Goal: Contribute content

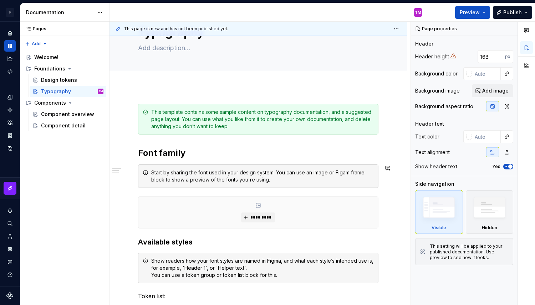
scroll to position [39, 0]
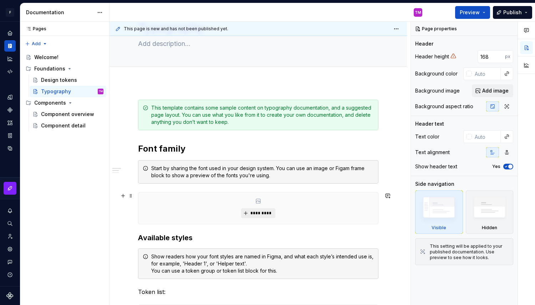
type textarea "*"
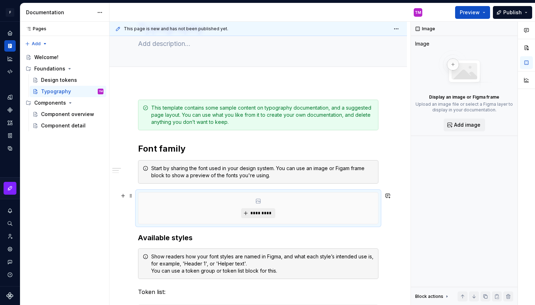
click at [257, 213] on span "*********" at bounding box center [261, 214] width 22 height 6
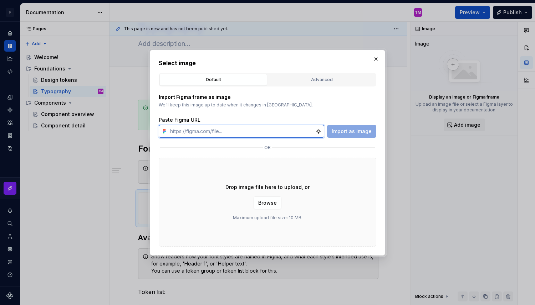
click at [231, 129] on input "text" at bounding box center [241, 131] width 148 height 13
paste input "[URL][DOMAIN_NAME]"
type input "[URL][DOMAIN_NAME]"
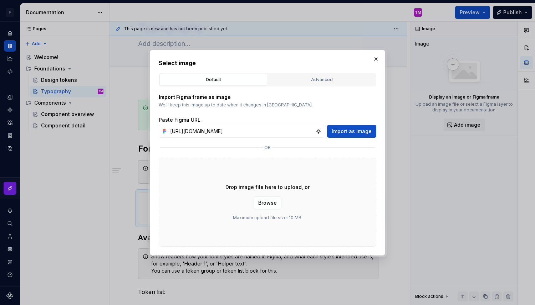
scroll to position [0, 0]
click at [243, 128] on input "[URL][DOMAIN_NAME]" at bounding box center [241, 131] width 148 height 13
click at [325, 81] on div "Advanced" at bounding box center [321, 79] width 103 height 7
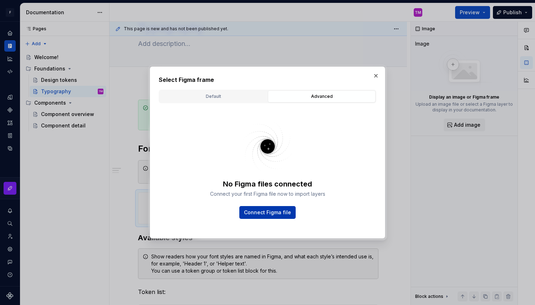
click at [276, 216] on button "Connect Figma file" at bounding box center [267, 212] width 56 height 13
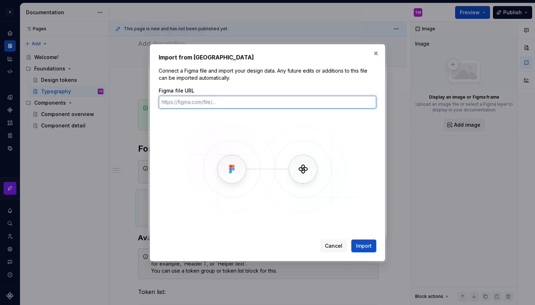
click at [241, 102] on input "Figma file URL" at bounding box center [267, 102] width 217 height 13
paste input "[URL][DOMAIN_NAME]"
type input "[URL][DOMAIN_NAME]"
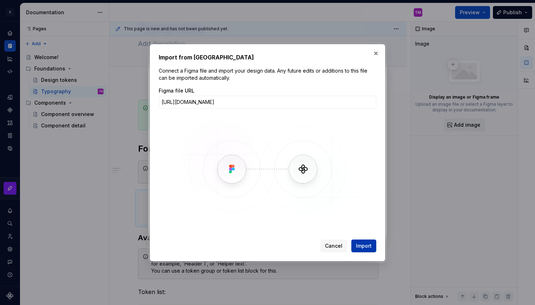
scroll to position [0, 0]
click at [370, 249] on span "Import" at bounding box center [364, 246] width 16 height 7
click at [376, 51] on button "button" at bounding box center [376, 53] width 10 height 10
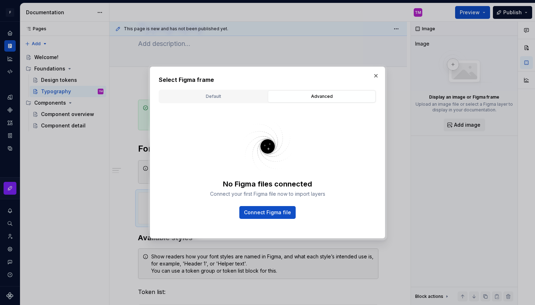
click at [207, 103] on div "Default Advanced" at bounding box center [267, 97] width 217 height 14
click at [216, 98] on div "Default" at bounding box center [213, 96] width 103 height 7
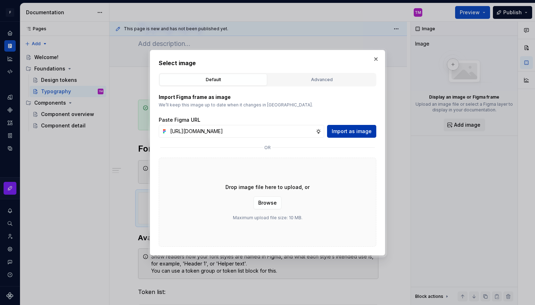
click at [341, 132] on span "Import as image" at bounding box center [352, 131] width 40 height 7
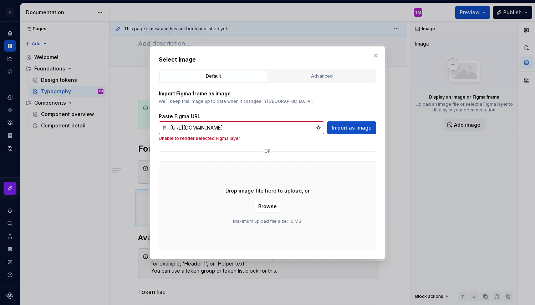
scroll to position [0, 206]
type textarea "*"
click at [270, 133] on input "[URL][DOMAIN_NAME]" at bounding box center [241, 128] width 148 height 13
paste input "10106"
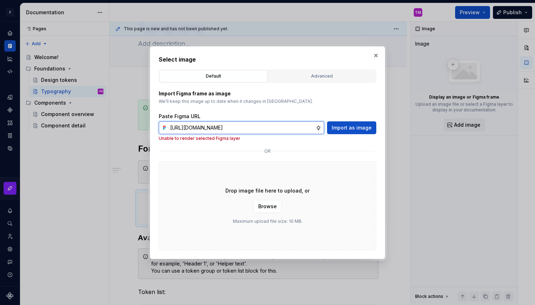
scroll to position [0, 205]
type input "[URL][DOMAIN_NAME]"
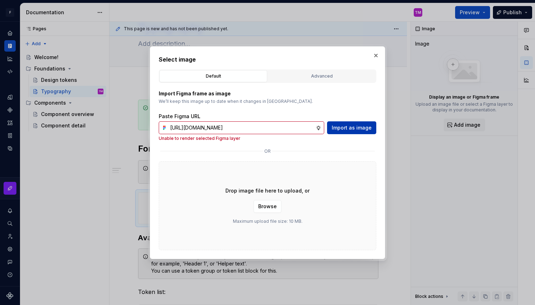
scroll to position [0, 0]
click at [346, 128] on span "Import as image" at bounding box center [352, 127] width 40 height 7
click at [273, 205] on span "Browse" at bounding box center [267, 206] width 19 height 7
click at [375, 56] on button "button" at bounding box center [376, 56] width 10 height 10
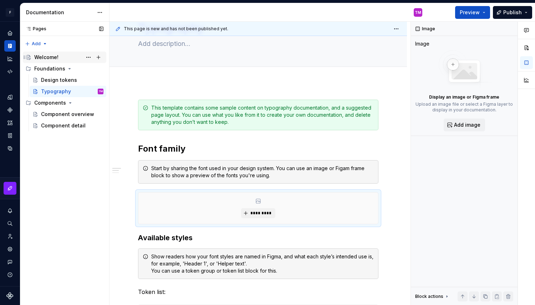
click at [62, 59] on div "Welcome!" at bounding box center [68, 57] width 69 height 10
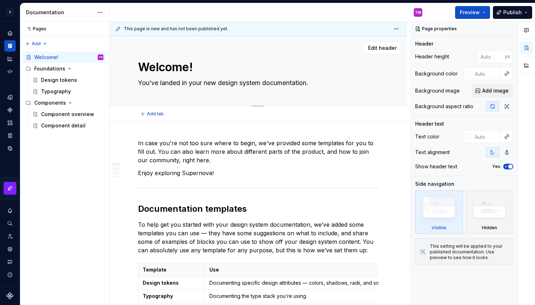
click at [273, 84] on textarea "You’ve landed in your new design system documentation." at bounding box center [257, 82] width 240 height 11
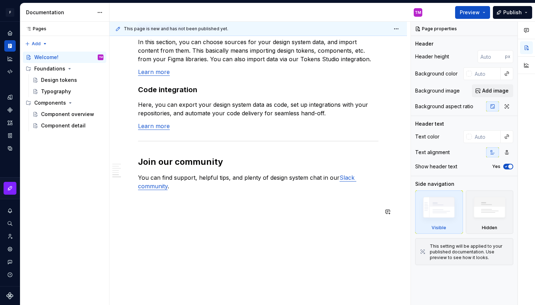
scroll to position [615, 0]
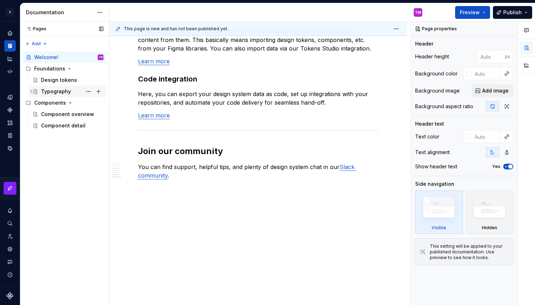
click at [67, 91] on div "Typography" at bounding box center [56, 91] width 30 height 7
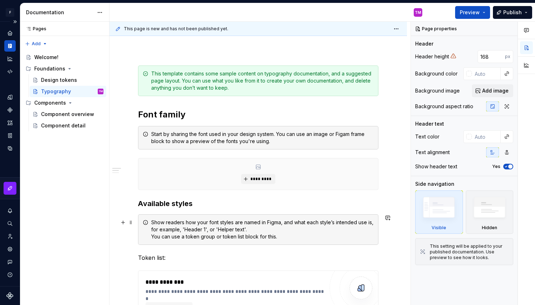
scroll to position [77, 0]
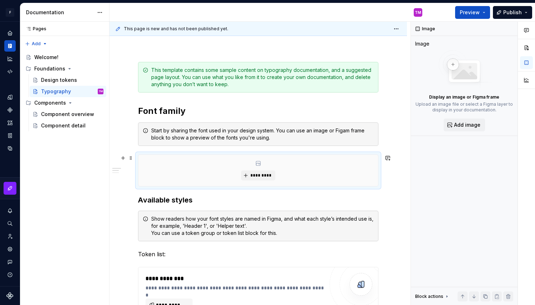
click at [260, 166] on icon at bounding box center [258, 163] width 4 height 4
click at [261, 171] on button "*********" at bounding box center [258, 176] width 34 height 10
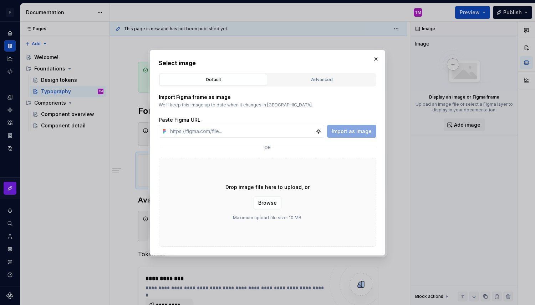
type textarea "*"
click at [252, 133] on input "text" at bounding box center [241, 131] width 148 height 13
paste input "[URL][DOMAIN_NAME]"
type input "[URL][DOMAIN_NAME]"
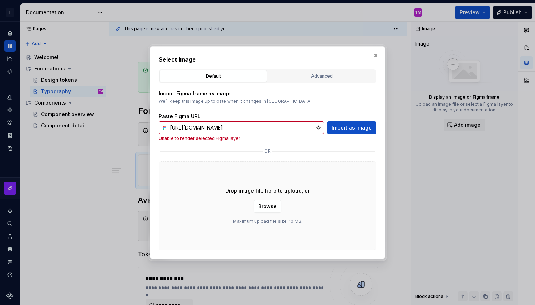
scroll to position [0, 0]
click at [264, 207] on span "Browse" at bounding box center [267, 206] width 19 height 7
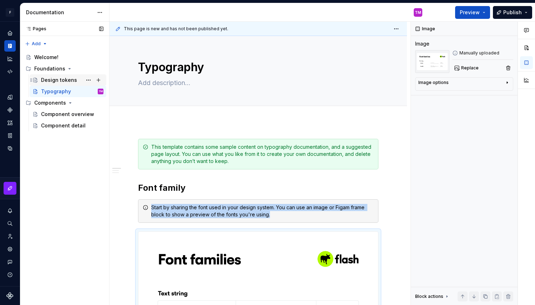
click at [67, 82] on div "Design tokens" at bounding box center [59, 80] width 36 height 7
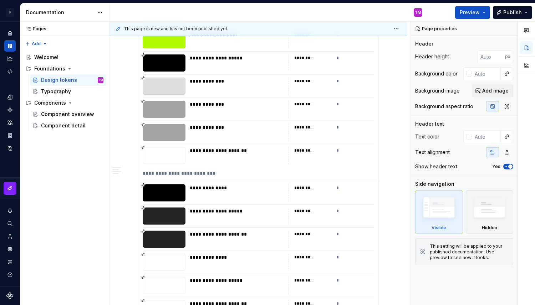
scroll to position [3972, 0]
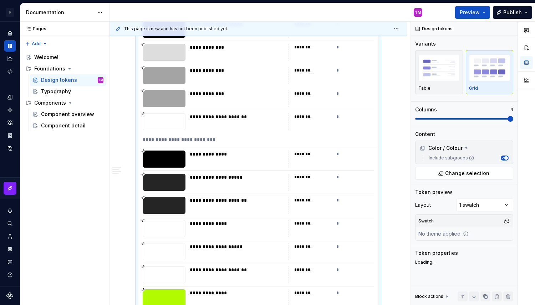
click at [142, 113] on icon at bounding box center [143, 114] width 4 height 4
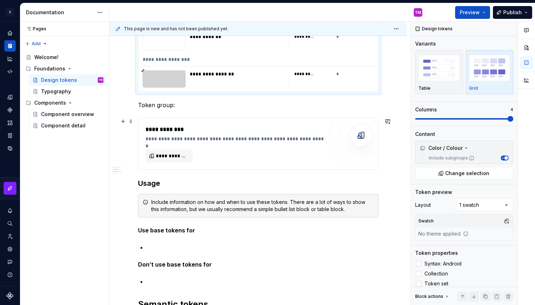
scroll to position [5674, 0]
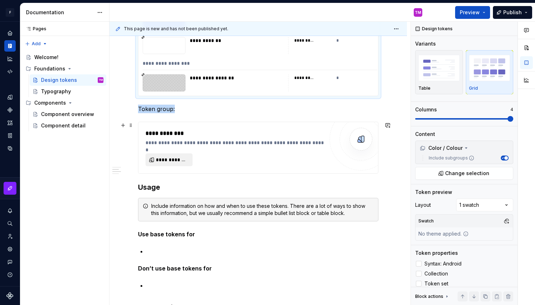
click at [165, 158] on span "**********" at bounding box center [172, 159] width 32 height 7
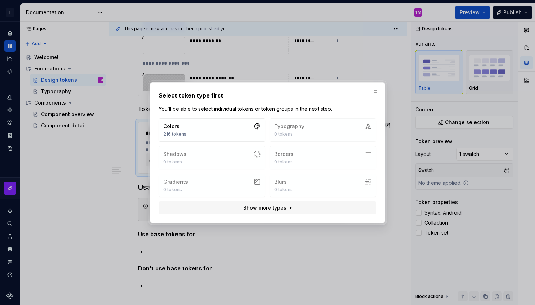
click at [331, 125] on div "Colors 216 tokens Typography 0 tokens Shadows 0 tokens Borders 0 tokens Gradien…" at bounding box center [267, 157] width 217 height 79
click at [272, 212] on button "Show more types" at bounding box center [267, 208] width 217 height 13
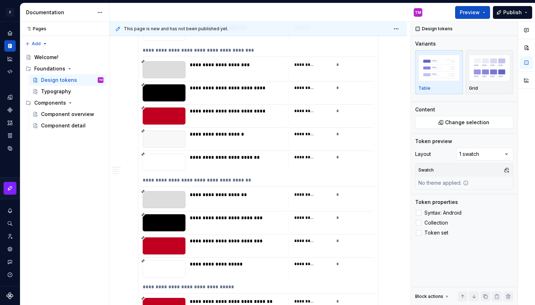
scroll to position [4375, 0]
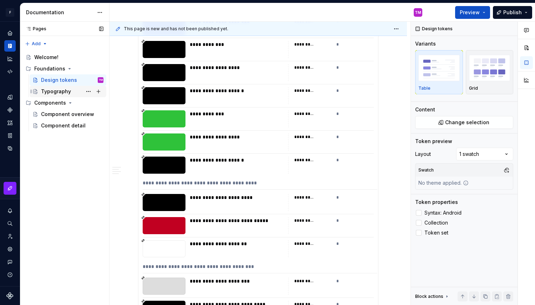
click at [62, 93] on div "Typography" at bounding box center [56, 91] width 30 height 7
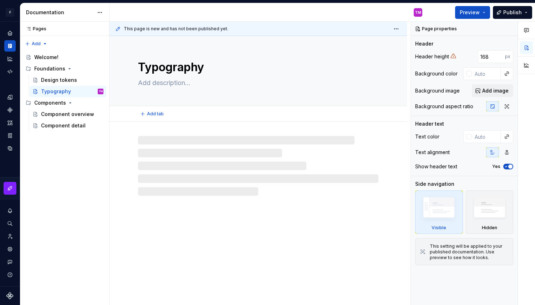
click at [185, 85] on textarea at bounding box center [257, 82] width 240 height 11
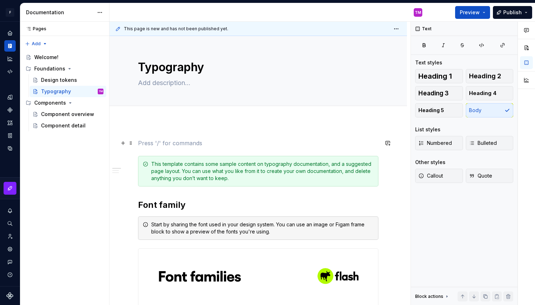
click at [171, 142] on p at bounding box center [258, 143] width 240 height 9
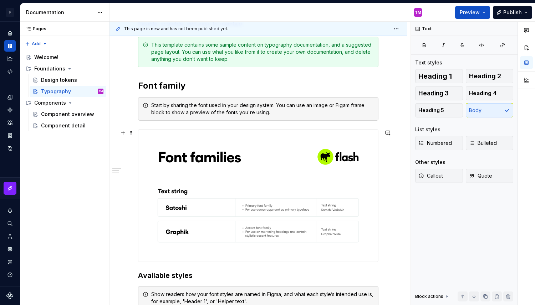
scroll to position [155, 0]
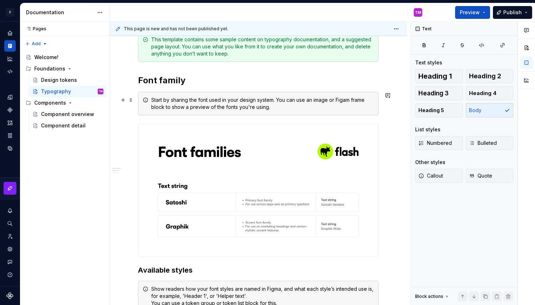
click at [259, 102] on div "Start by sharing the font used in your design system. You can use an image or F…" at bounding box center [262, 104] width 222 height 14
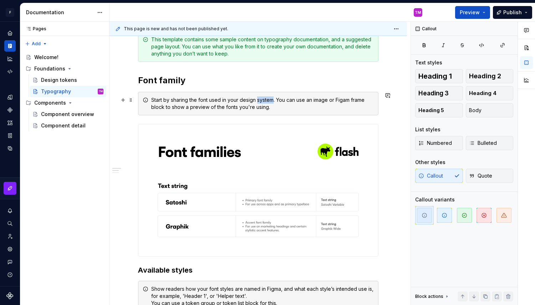
click at [259, 102] on div "Start by sharing the font used in your design system. You can use an image or F…" at bounding box center [262, 104] width 222 height 14
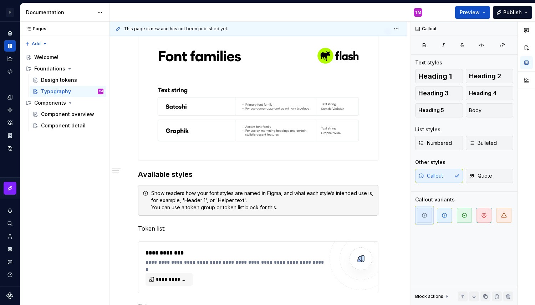
scroll to position [244, 0]
type textarea "*"
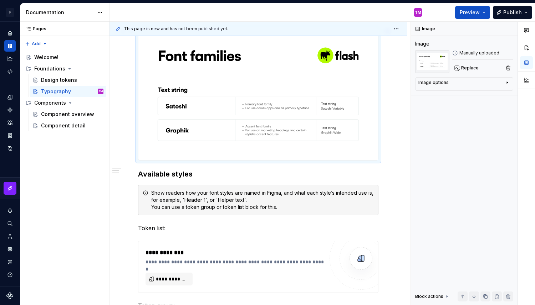
click at [199, 121] on img at bounding box center [258, 94] width 240 height 132
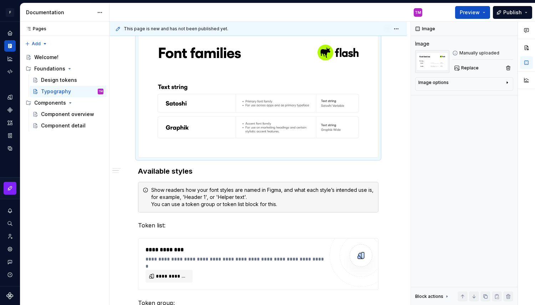
scroll to position [248, 0]
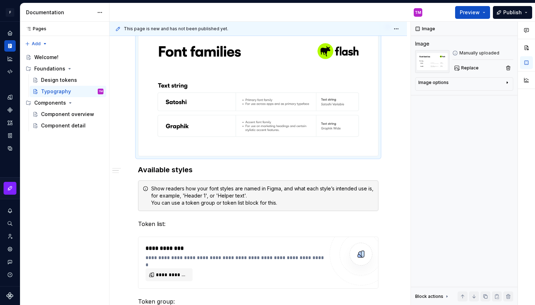
click at [395, 161] on div "**********" at bounding box center [257, 286] width 297 height 824
click at [387, 168] on button "button" at bounding box center [387, 172] width 10 height 10
click at [400, 141] on div "**********" at bounding box center [257, 286] width 297 height 824
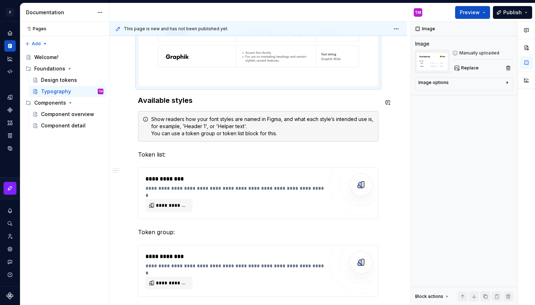
scroll to position [311, 0]
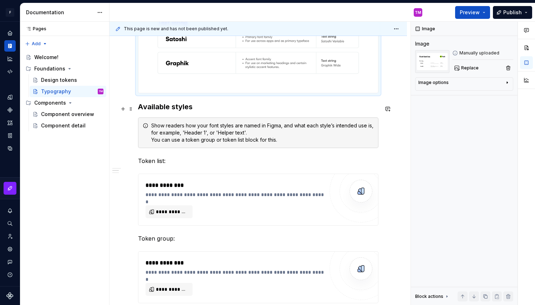
click at [182, 111] on h3 "Available styles" at bounding box center [258, 107] width 240 height 10
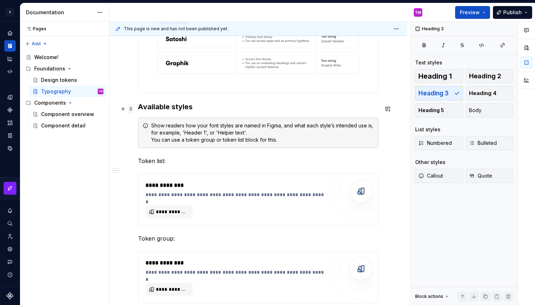
click at [130, 110] on span at bounding box center [131, 109] width 6 height 10
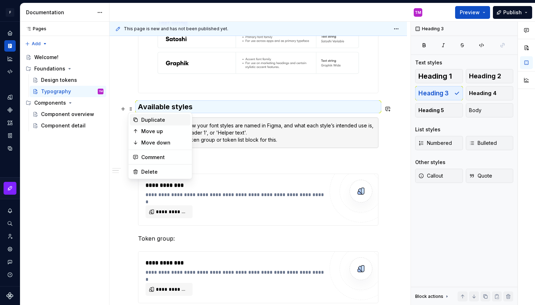
click at [145, 117] on div "Duplicate" at bounding box center [164, 120] width 46 height 7
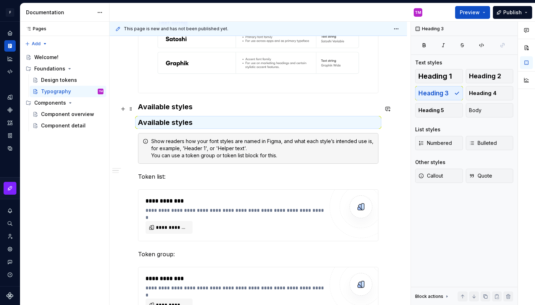
click at [163, 109] on h3 "Available styles" at bounding box center [258, 107] width 240 height 10
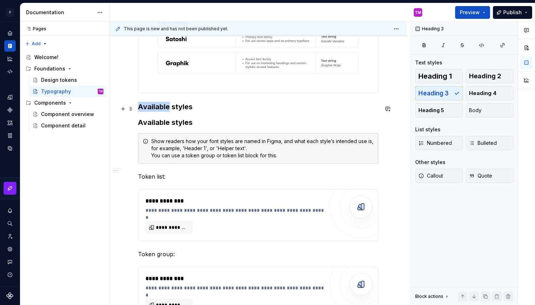
click at [163, 109] on h3 "Available styles" at bounding box center [258, 107] width 240 height 10
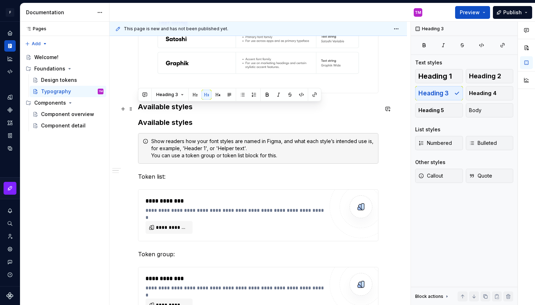
click at [176, 109] on h3 "Available styles" at bounding box center [258, 107] width 240 height 10
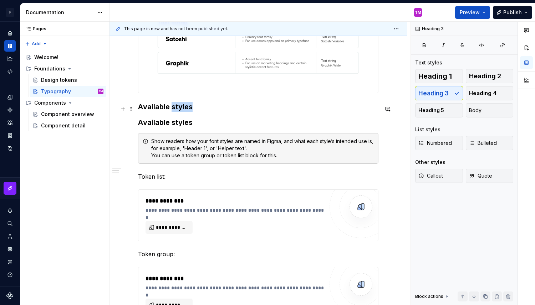
click at [176, 109] on h3 "Available styles" at bounding box center [258, 107] width 240 height 10
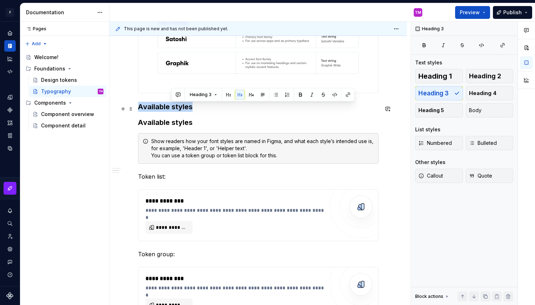
click at [176, 109] on h3 "Available styles" at bounding box center [258, 107] width 240 height 10
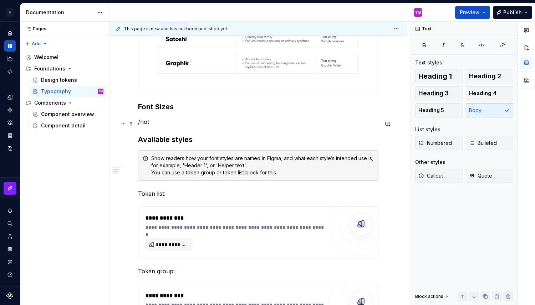
click at [174, 126] on p "/not" at bounding box center [258, 122] width 240 height 9
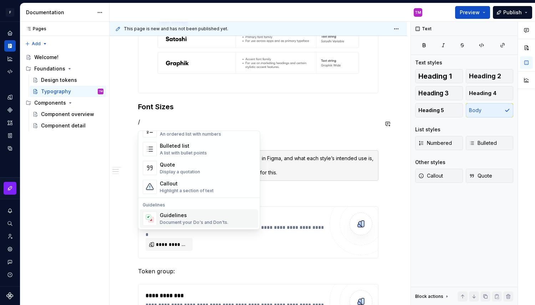
scroll to position [139, 0]
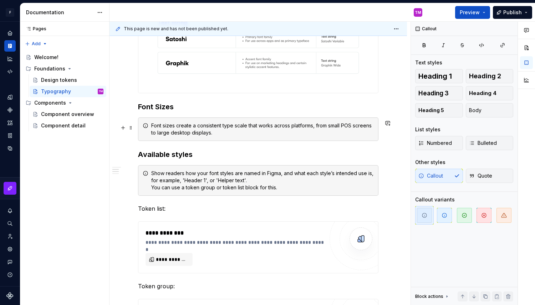
click at [389, 140] on div "**********" at bounding box center [257, 247] width 297 height 872
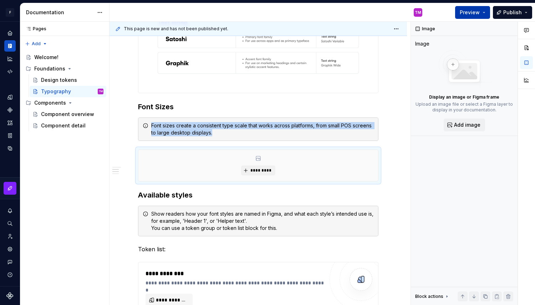
click at [486, 12] on button "Preview" at bounding box center [472, 12] width 35 height 13
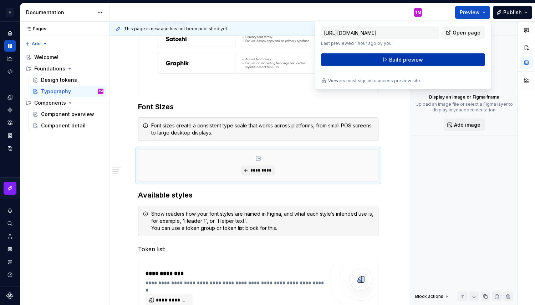
click at [439, 60] on button "Build preview" at bounding box center [403, 59] width 164 height 13
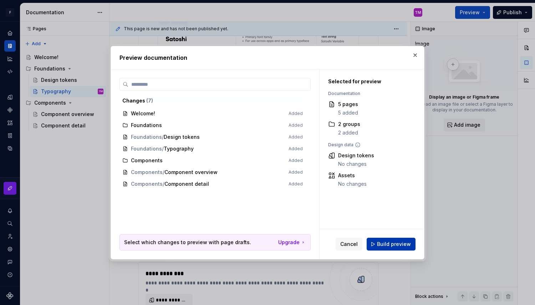
click at [390, 245] on span "Build preview" at bounding box center [394, 244] width 34 height 7
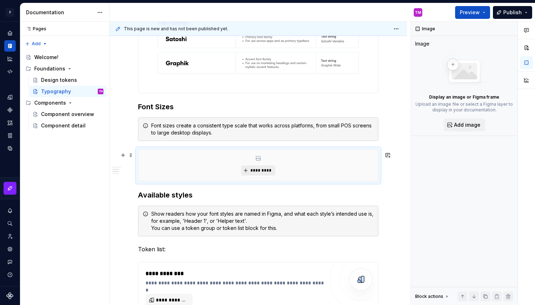
click at [257, 174] on span "*********" at bounding box center [261, 171] width 22 height 6
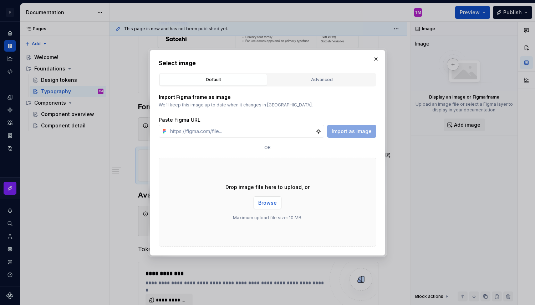
click at [268, 203] on span "Browse" at bounding box center [267, 203] width 19 height 7
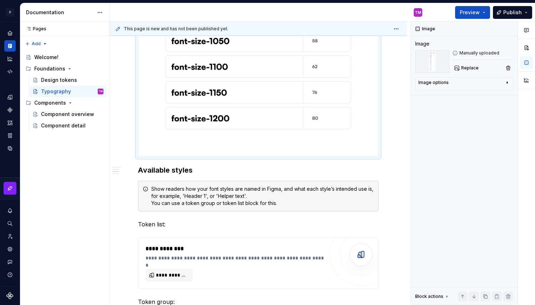
scroll to position [1023, 0]
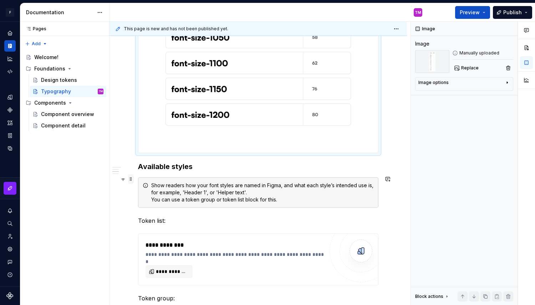
click at [130, 178] on span at bounding box center [131, 179] width 6 height 10
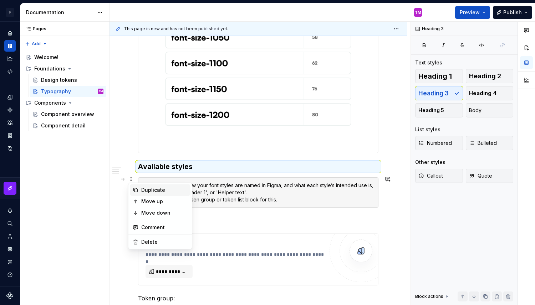
click at [141, 189] on div "Duplicate" at bounding box center [164, 190] width 46 height 7
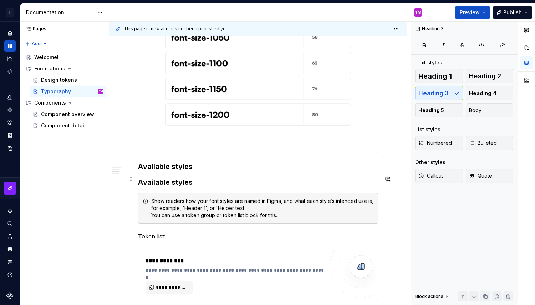
click at [154, 172] on h3 "Available styles" at bounding box center [258, 167] width 240 height 10
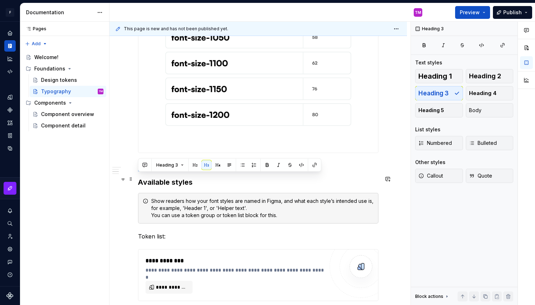
click at [154, 172] on h3 "Available styles" at bounding box center [258, 167] width 240 height 10
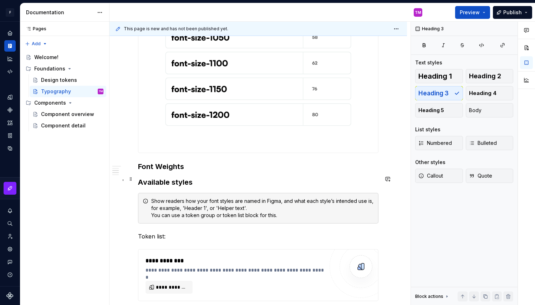
click at [230, 172] on h3 "Font Weights" at bounding box center [258, 167] width 240 height 10
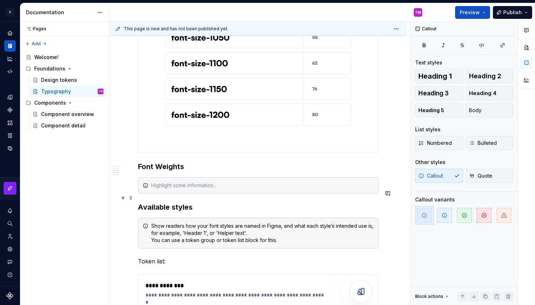
click at [289, 194] on div at bounding box center [258, 186] width 240 height 16
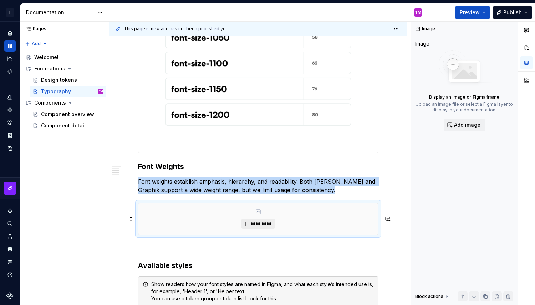
click at [253, 227] on span "*********" at bounding box center [261, 224] width 22 height 6
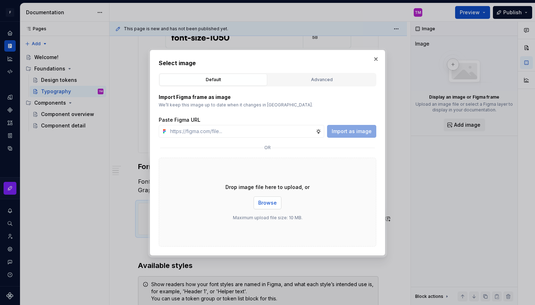
click at [268, 206] on span "Browse" at bounding box center [267, 203] width 19 height 7
click at [271, 204] on span "Browse" at bounding box center [267, 203] width 19 height 7
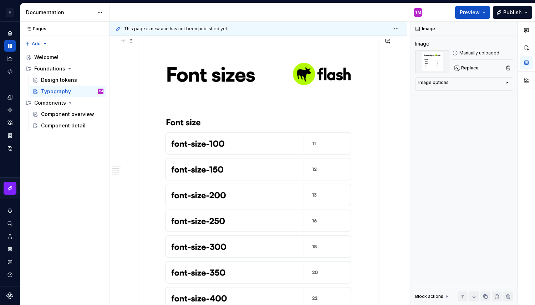
scroll to position [276, 0]
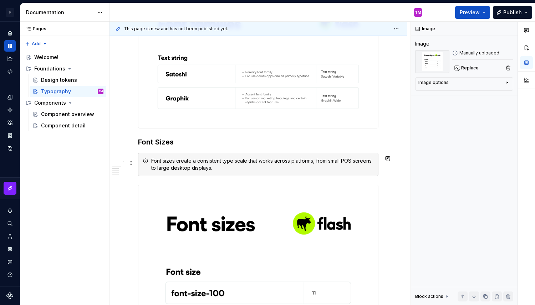
click at [248, 170] on div "Font sizes create a consistent type scale that works across platforms, from sma…" at bounding box center [262, 165] width 222 height 14
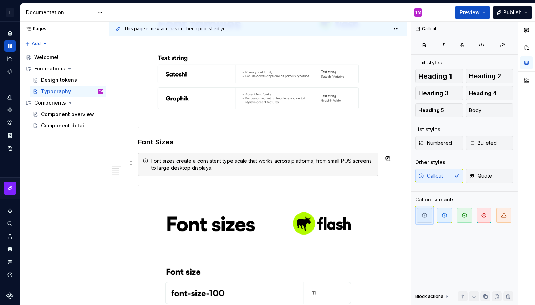
click at [248, 170] on div "Font sizes create a consistent type scale that works across platforms, from sma…" at bounding box center [262, 165] width 222 height 14
click at [209, 170] on div "Font sizes create a consistent type scale that works across platforms, from sma…" at bounding box center [262, 165] width 222 height 14
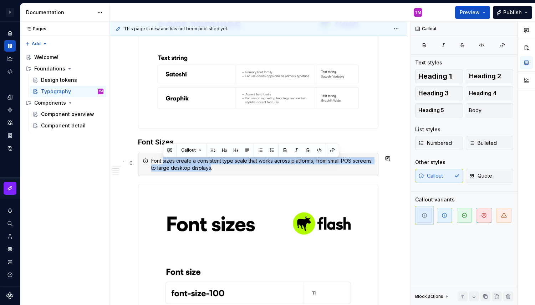
drag, startPoint x: 211, startPoint y: 170, endPoint x: 163, endPoint y: 163, distance: 48.2
click at [163, 163] on div "Font sizes create a consistent type scale that works across platforms, from sma…" at bounding box center [262, 165] width 222 height 14
copy div "Font sizes create a consistent type scale that works across platforms, from sma…"
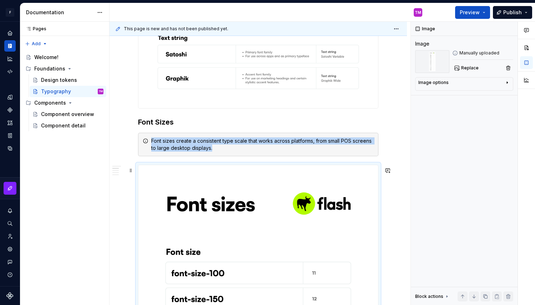
scroll to position [214, 0]
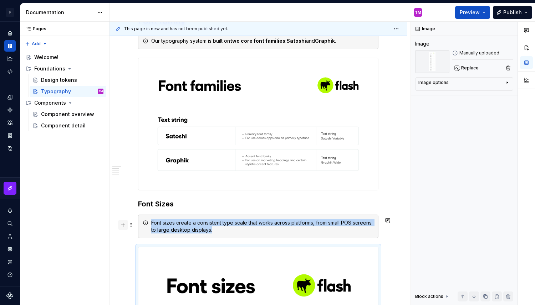
click at [127, 227] on button "button" at bounding box center [123, 225] width 10 height 10
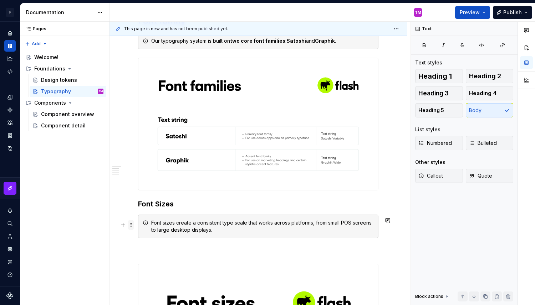
click at [128, 227] on span at bounding box center [131, 225] width 6 height 10
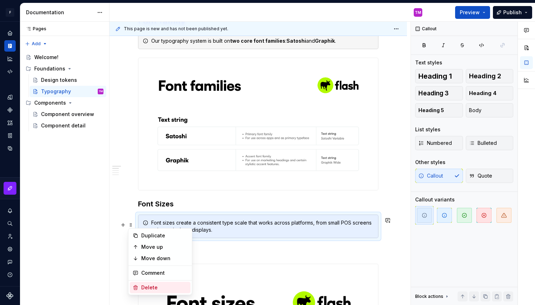
click at [153, 285] on div "Delete" at bounding box center [164, 287] width 46 height 7
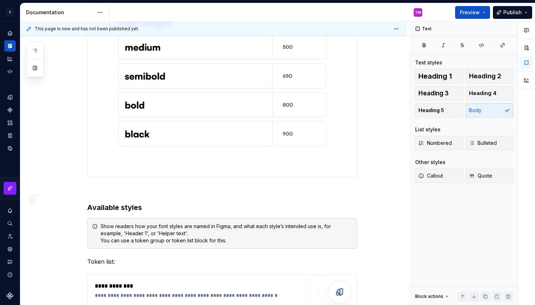
scroll to position [1489, 0]
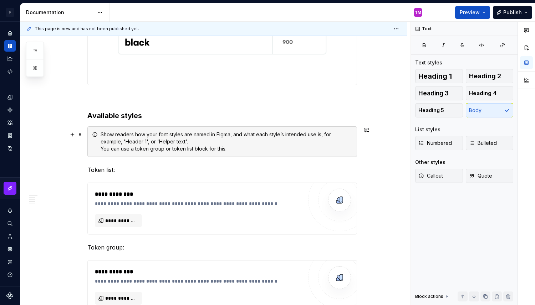
click at [194, 138] on div "Show readers how your font styles are named in Figma, and what each style’s int…" at bounding box center [227, 141] width 252 height 21
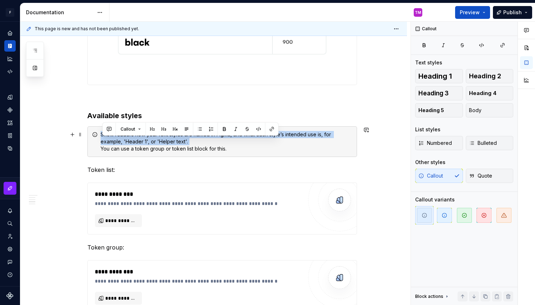
click at [194, 138] on div "Show readers how your font styles are named in Figma, and what each style’s int…" at bounding box center [227, 141] width 252 height 21
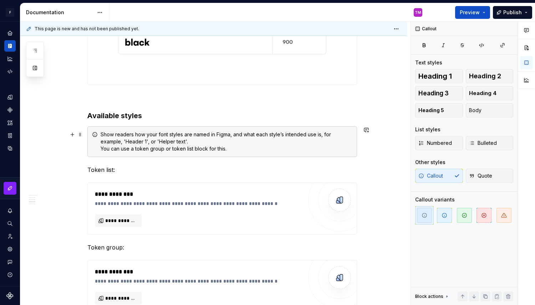
click at [238, 148] on div "Show readers how your font styles are named in Figma, and what each style’s int…" at bounding box center [227, 141] width 252 height 21
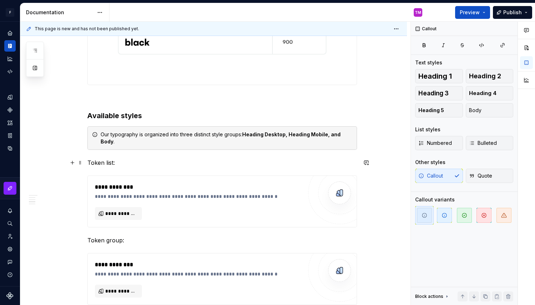
click at [140, 166] on p "Token list:" at bounding box center [221, 163] width 269 height 9
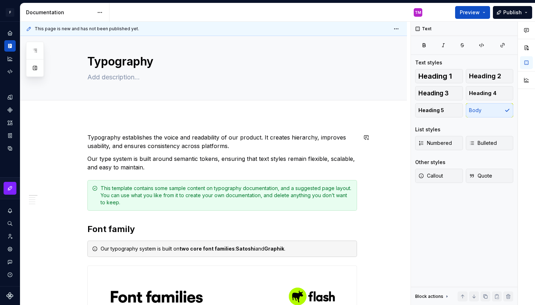
scroll to position [0, 0]
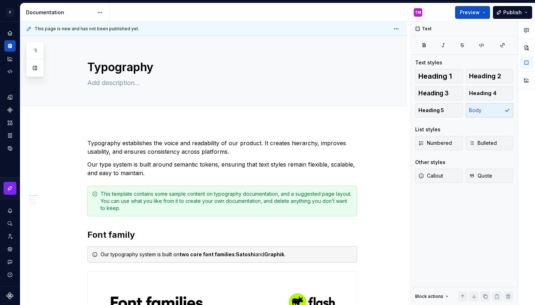
type textarea "*"
